Goal: Navigation & Orientation: Find specific page/section

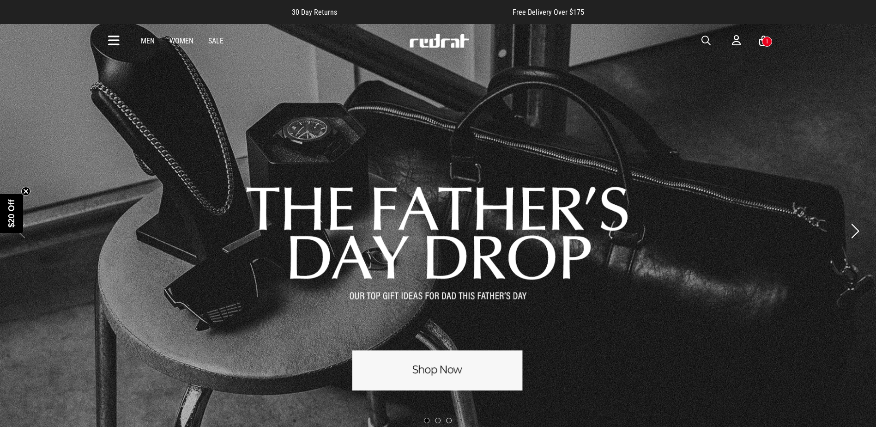
click at [106, 40] on div "Men Women Sale Sign in New Back Footwear Back Mens Back Womens Back Youth & Kid…" at bounding box center [438, 40] width 674 height 33
click at [116, 42] on icon at bounding box center [114, 40] width 12 height 15
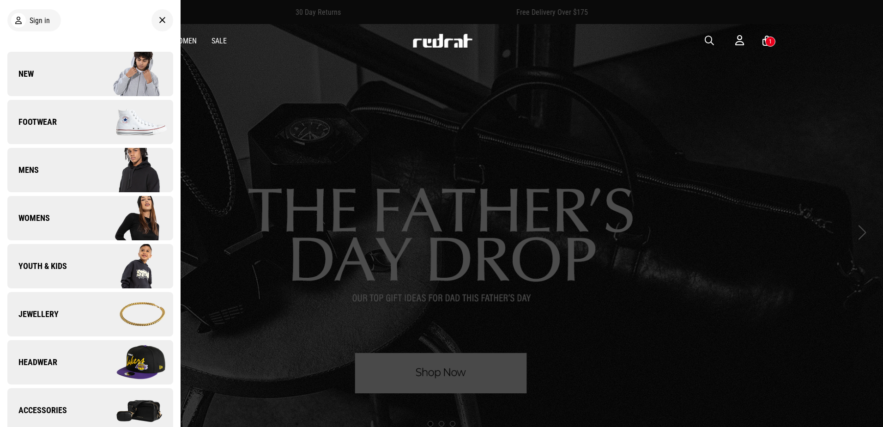
click at [37, 69] on link "New" at bounding box center [90, 74] width 166 height 44
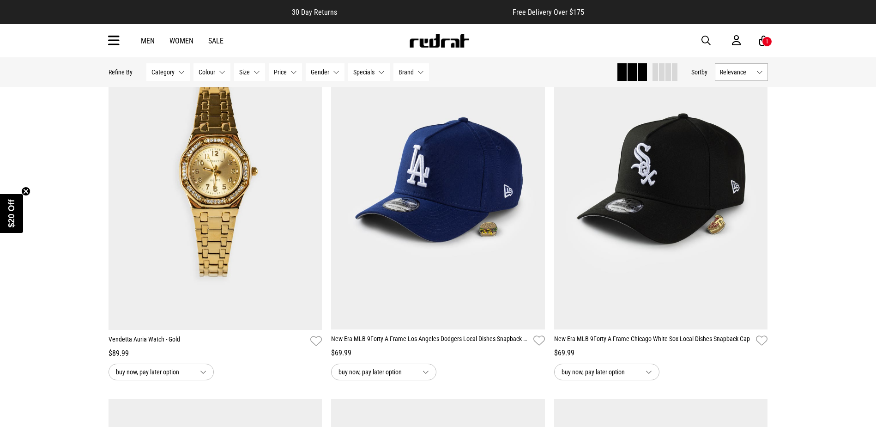
scroll to position [785, 0]
